Goal: Check status: Check status

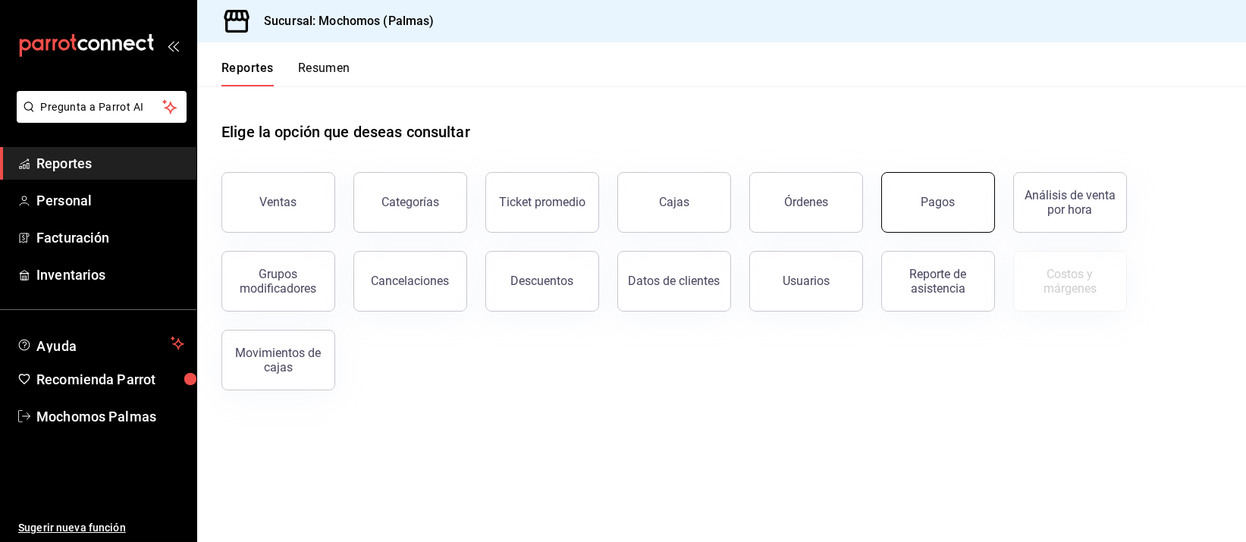
click at [913, 199] on button "Pagos" at bounding box center [938, 202] width 114 height 61
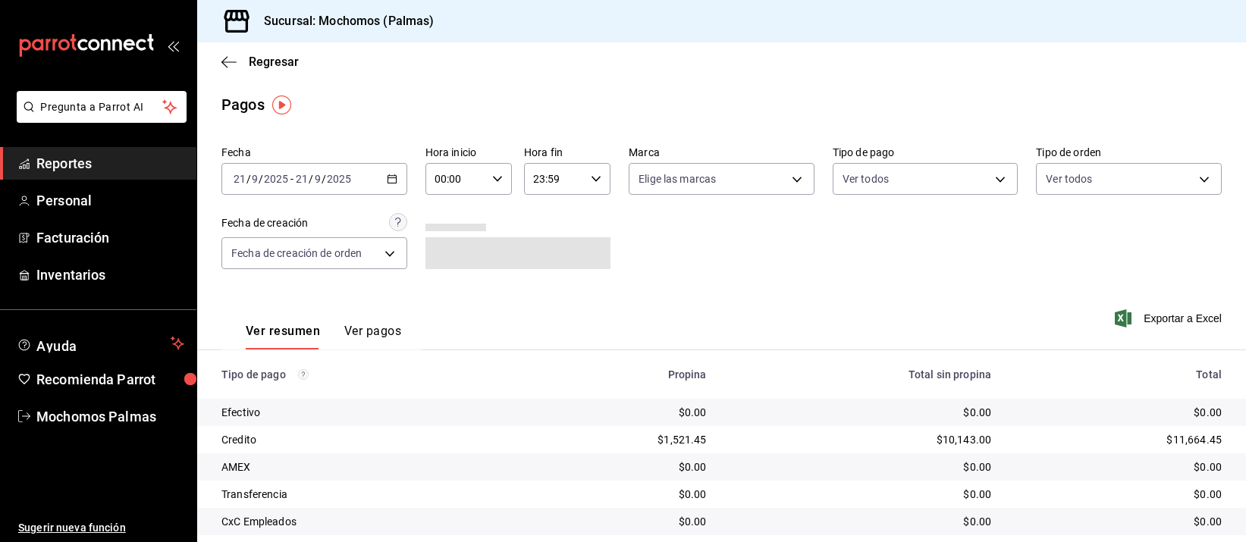
click at [299, 177] on input "21" at bounding box center [302, 179] width 14 height 12
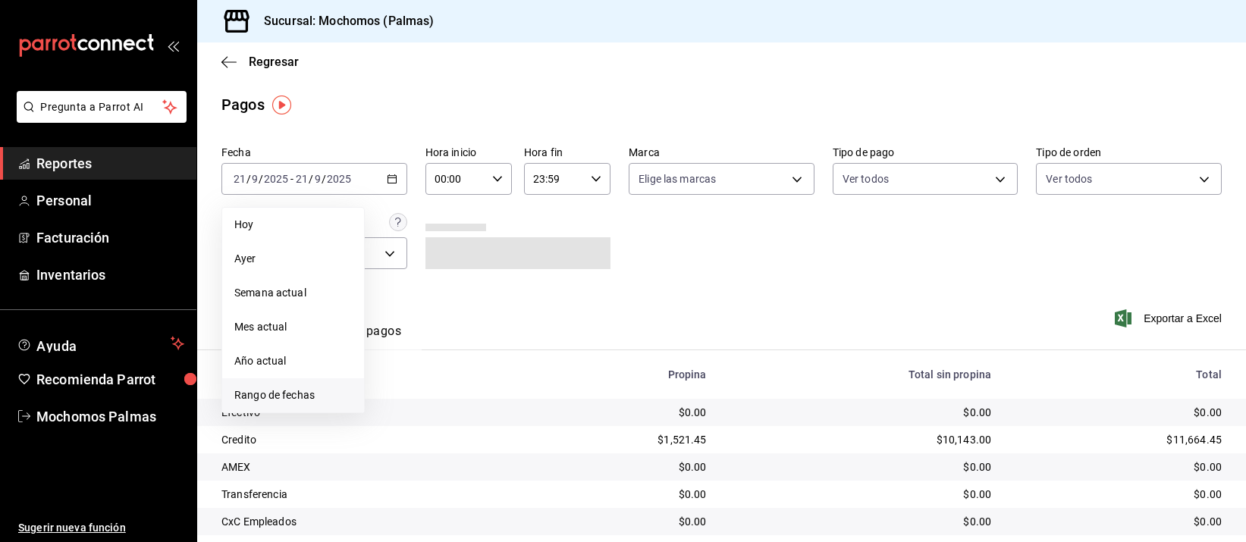
click at [252, 387] on span "Rango de fechas" at bounding box center [293, 395] width 118 height 16
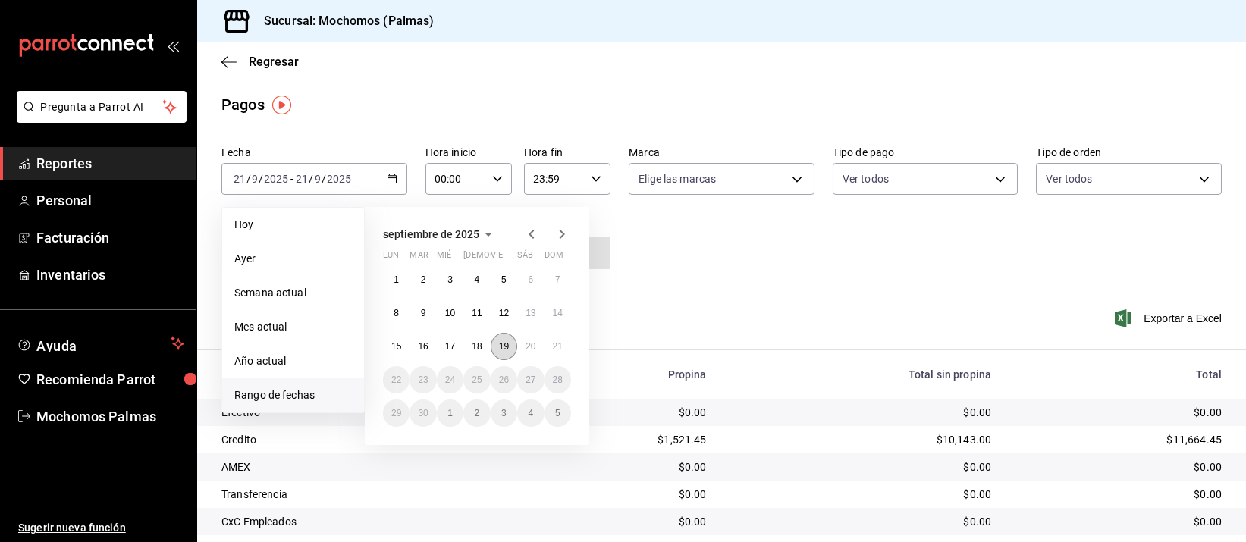
click at [499, 347] on abbr "19" at bounding box center [504, 346] width 10 height 11
click at [494, 344] on button "19" at bounding box center [504, 346] width 27 height 27
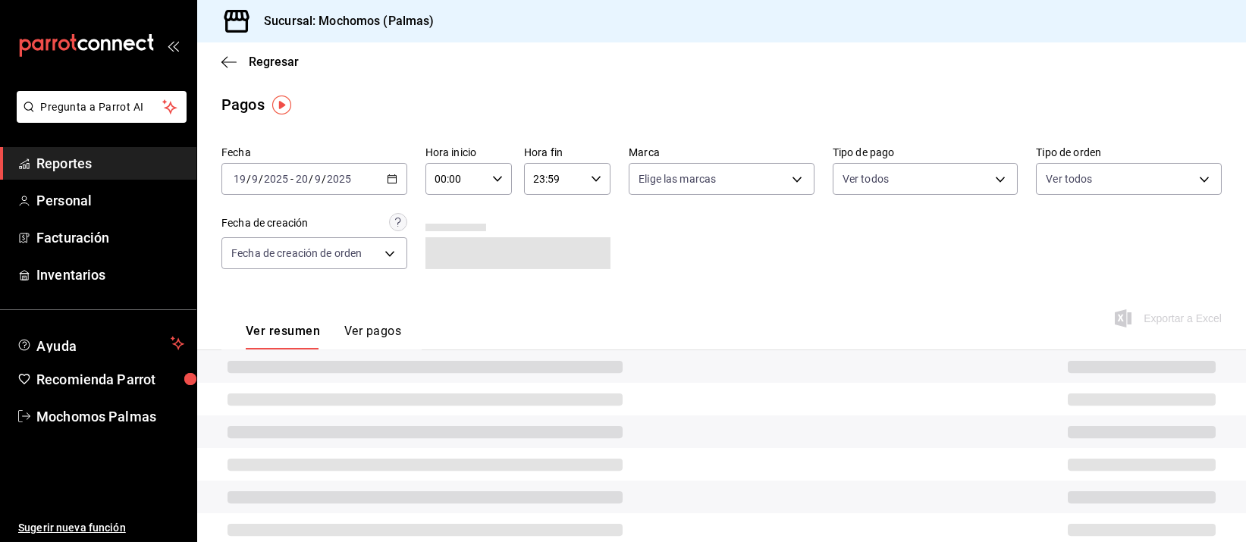
click at [448, 177] on input "00:00" at bounding box center [455, 179] width 61 height 30
click at [447, 295] on button "05" at bounding box center [443, 305] width 36 height 30
type input "05:00"
click at [553, 176] on div at bounding box center [623, 271] width 1246 height 542
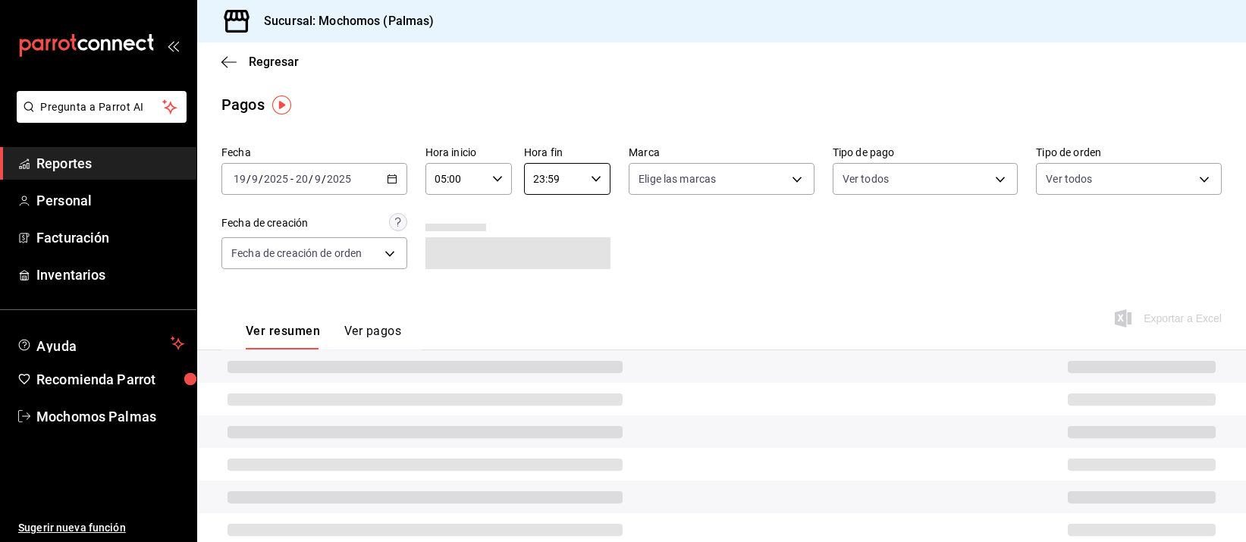
click at [553, 176] on input "23:59" at bounding box center [554, 179] width 61 height 30
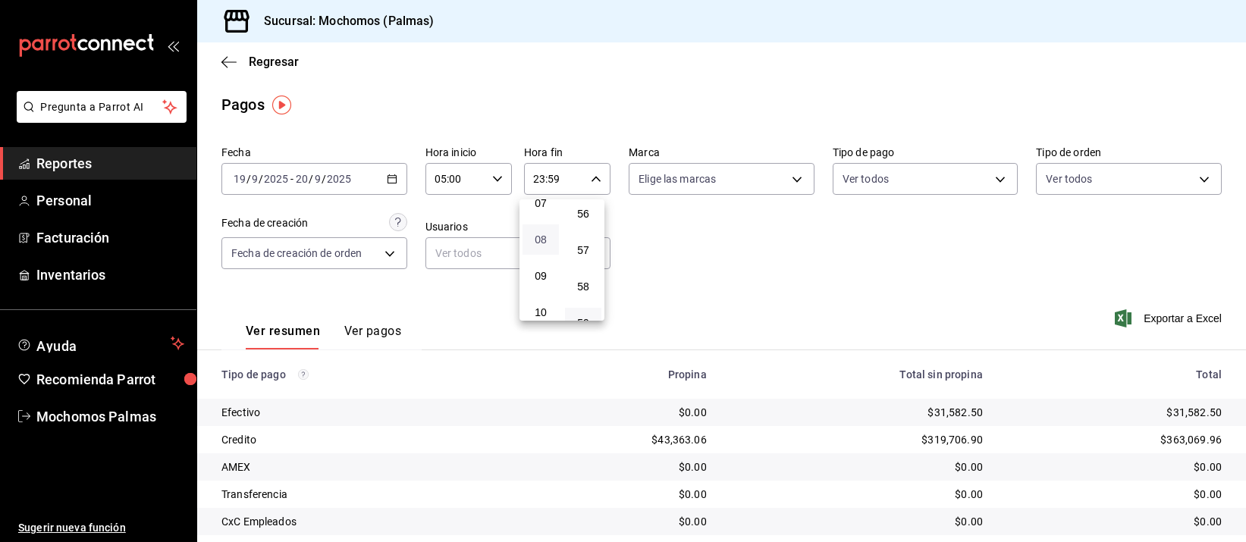
scroll to position [174, 0]
click at [547, 227] on span "05" at bounding box center [541, 225] width 18 height 12
type input "05:59"
